Goal: Task Accomplishment & Management: Manage account settings

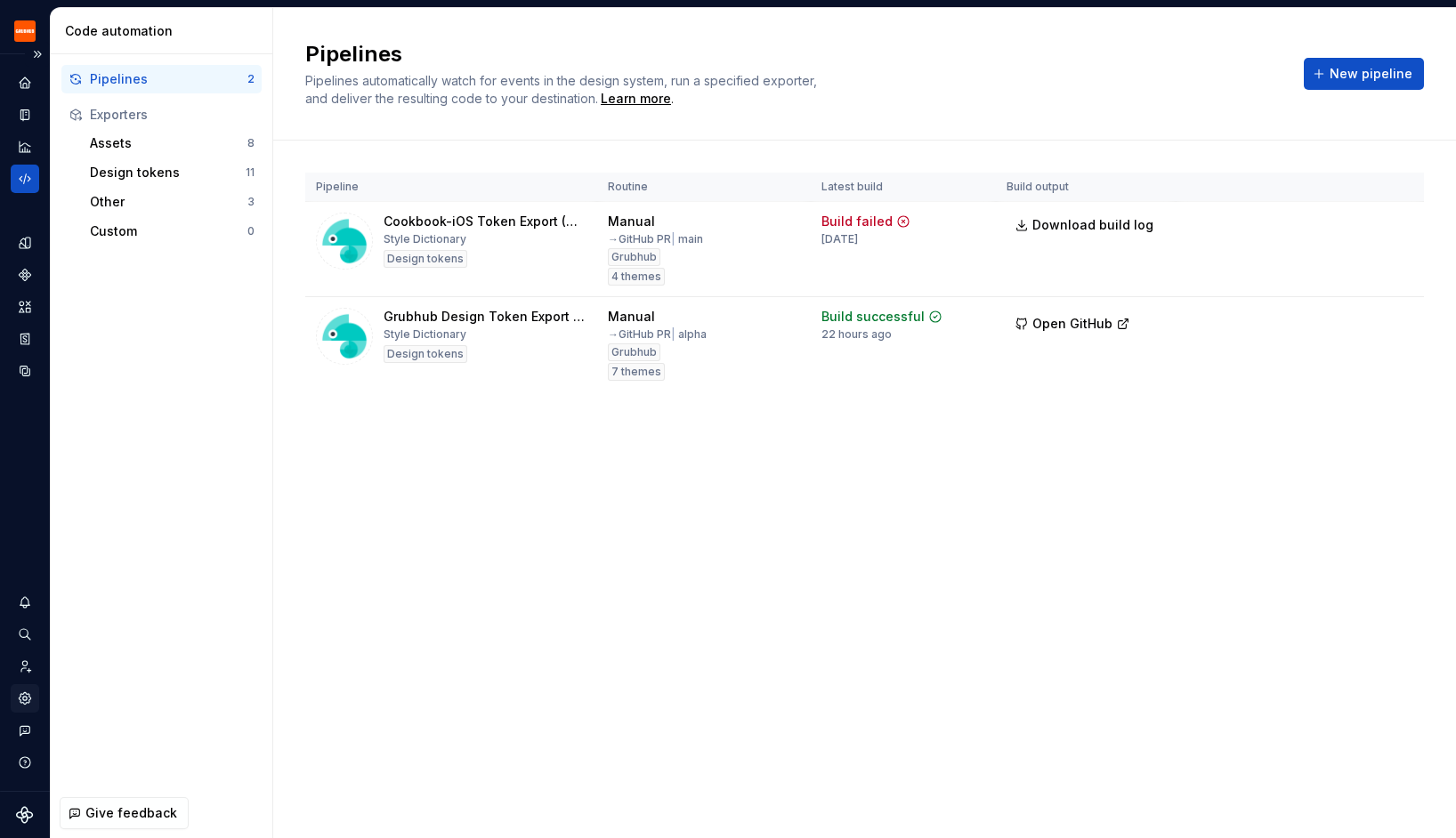
click at [25, 692] on icon "Settings" at bounding box center [25, 699] width 16 height 16
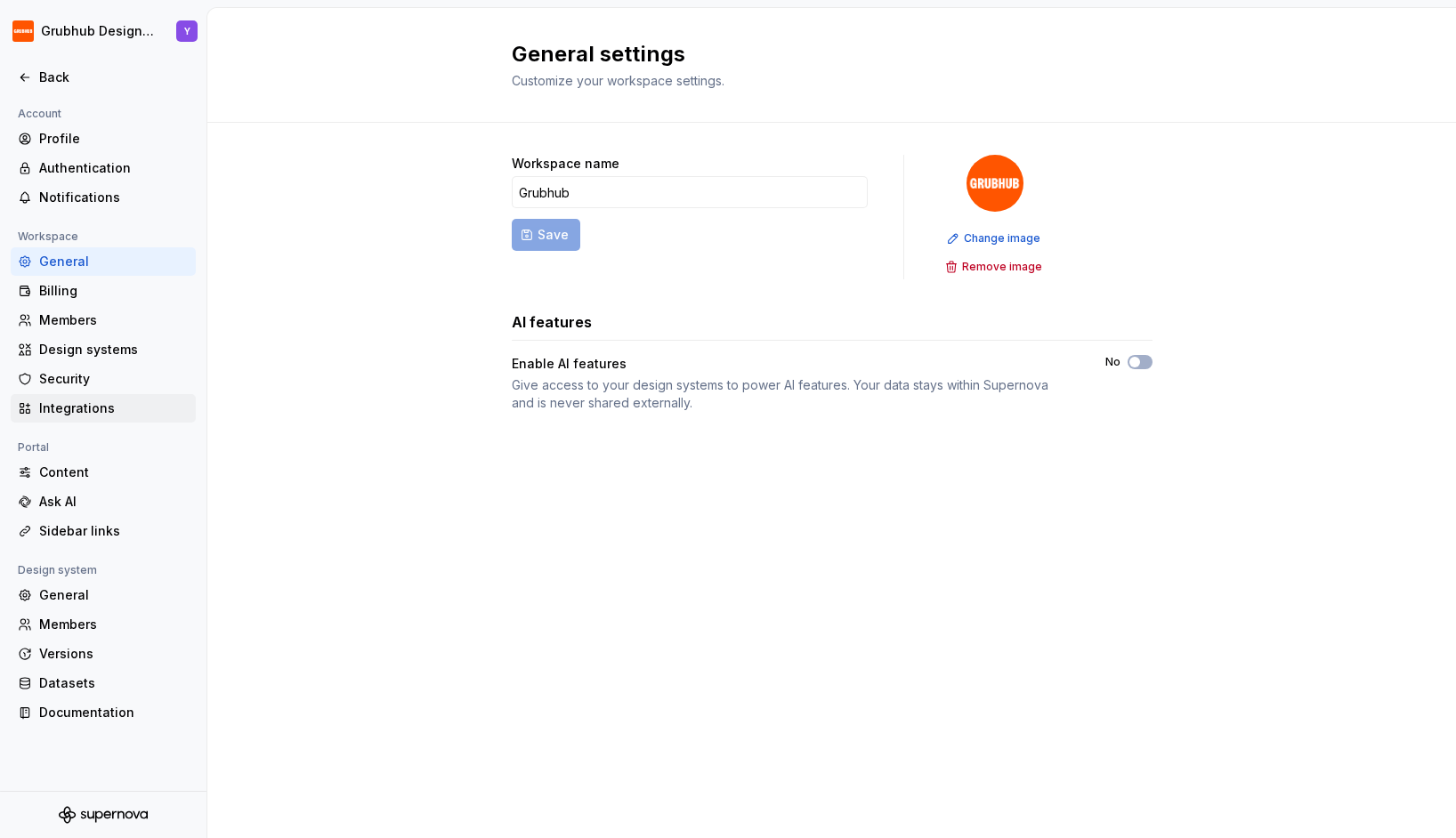
click at [87, 403] on div "Integrations" at bounding box center [114, 408] width 149 height 18
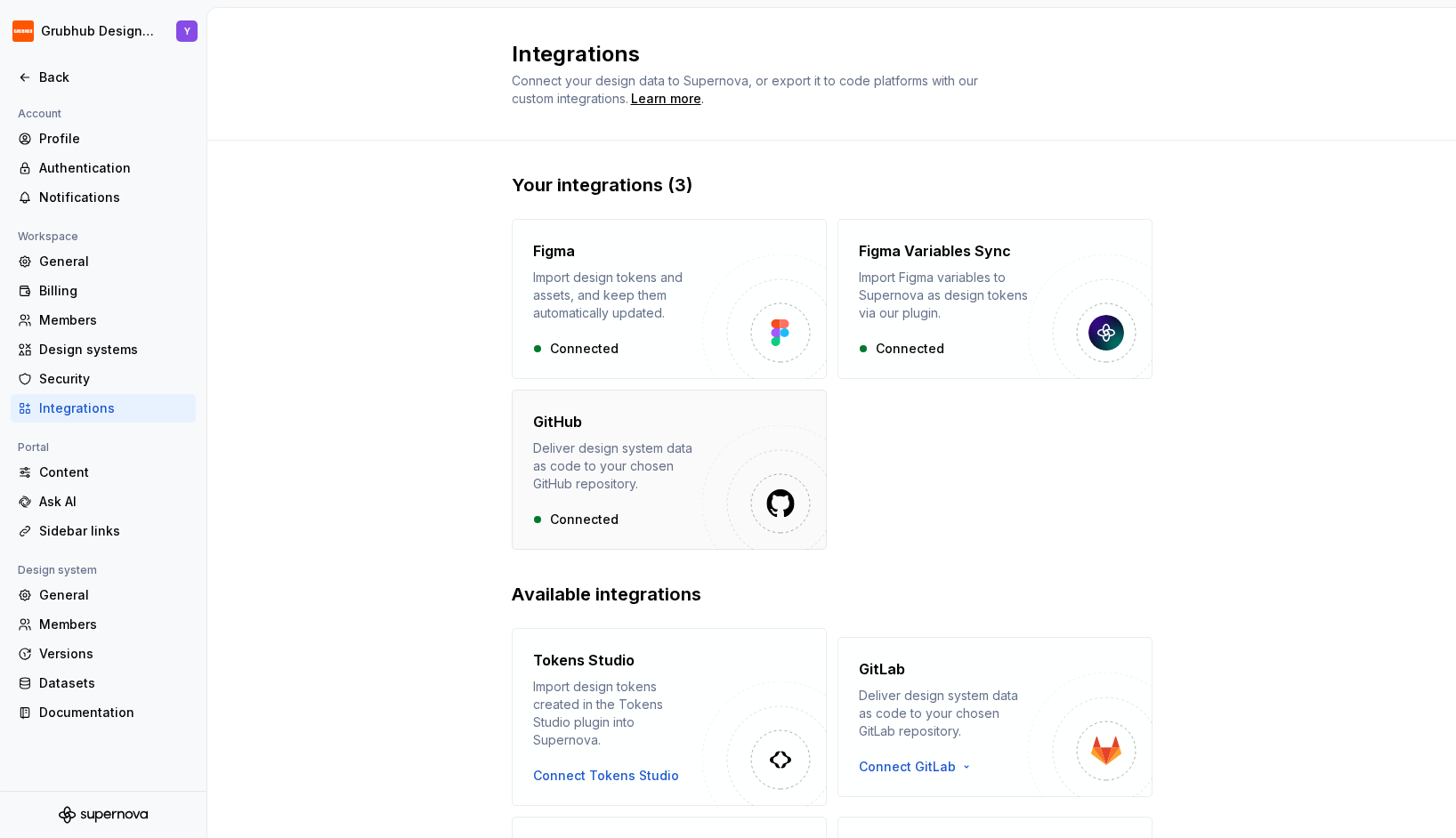
click at [591, 490] on div "Deliver design system data as code to your chosen GitHub repository." at bounding box center [617, 466] width 169 height 53
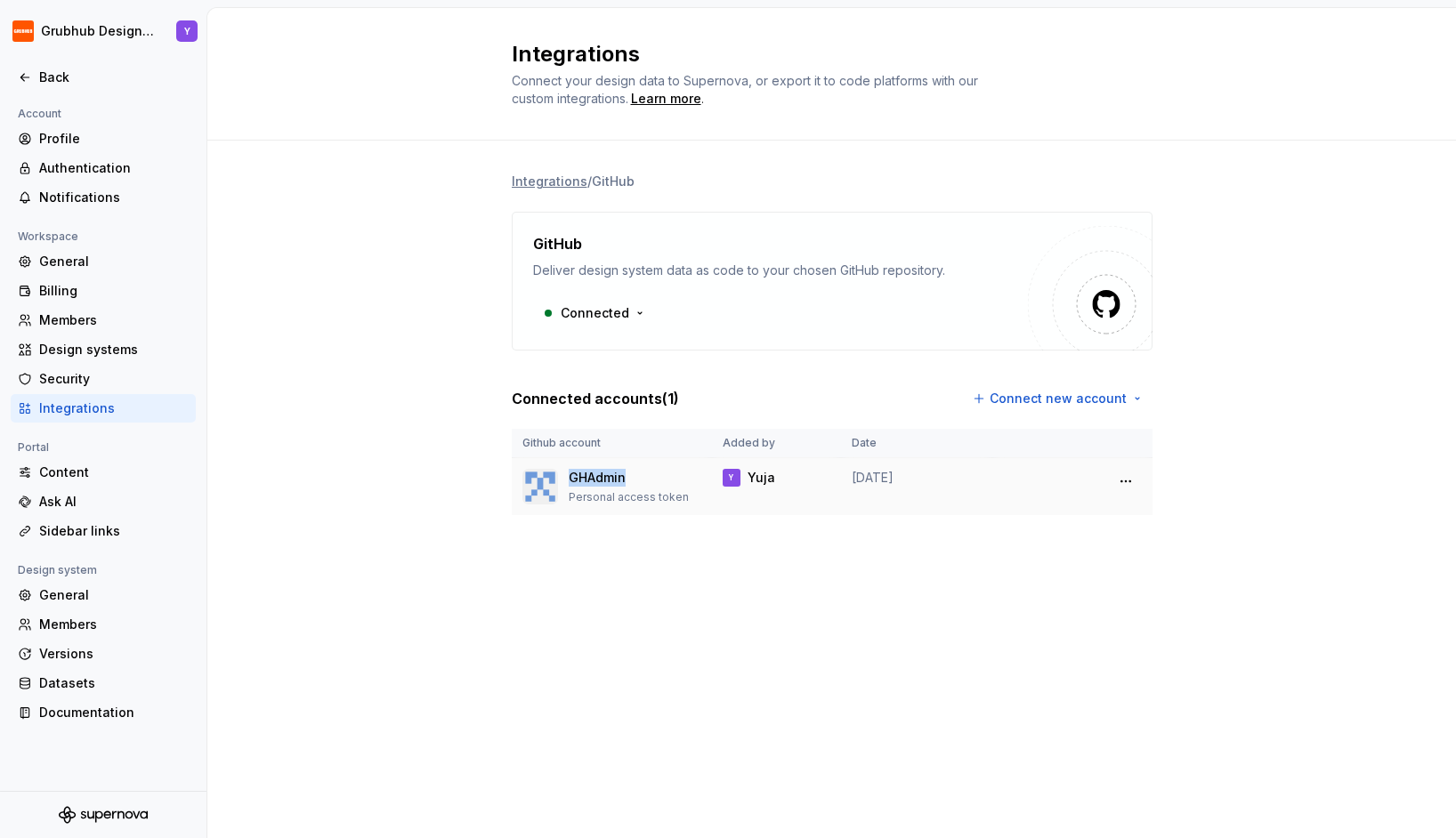
drag, startPoint x: 567, startPoint y: 474, endPoint x: 621, endPoint y: 474, distance: 54.0
click at [621, 474] on div "GHAdmin Personal access token" at bounding box center [611, 486] width 179 height 36
click at [801, 485] on div "Y [PERSON_NAME]" at bounding box center [776, 477] width 108 height 18
click at [930, 473] on td "[DATE]" at bounding box center [916, 487] width 151 height 58
